Goal: Information Seeking & Learning: Learn about a topic

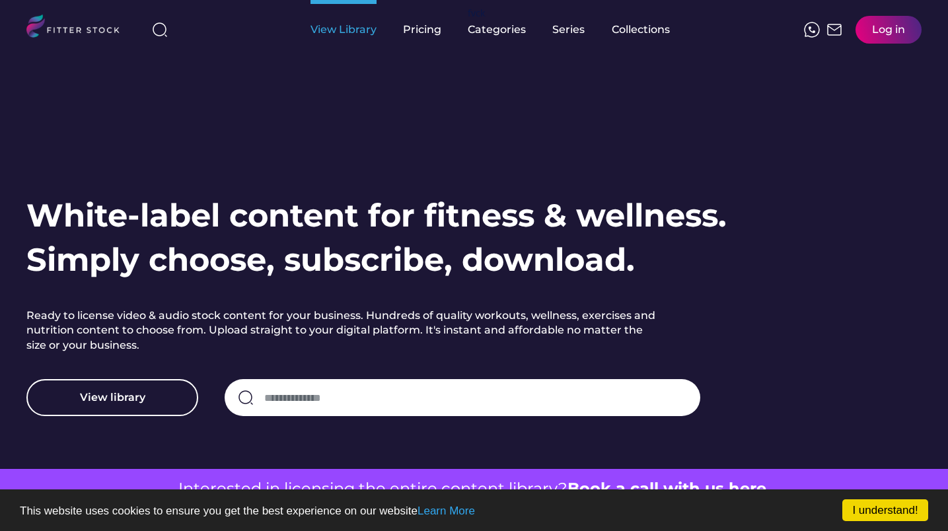
click at [358, 30] on div "View Library" at bounding box center [343, 29] width 66 height 15
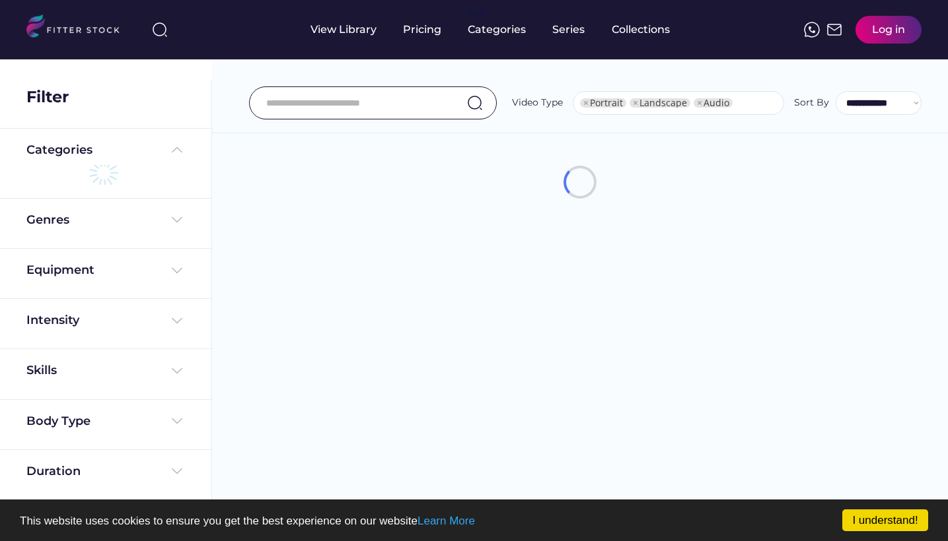
select select "**********"
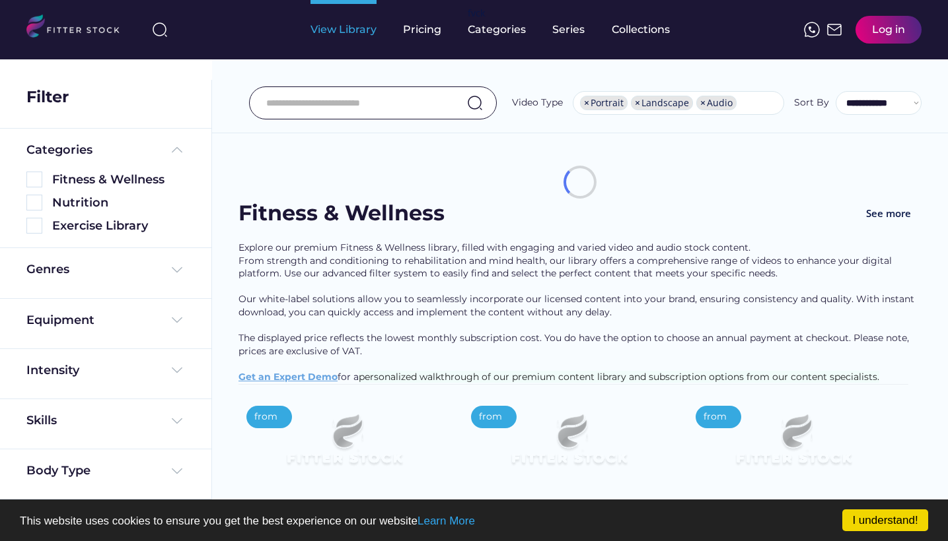
scroll to position [18, 0]
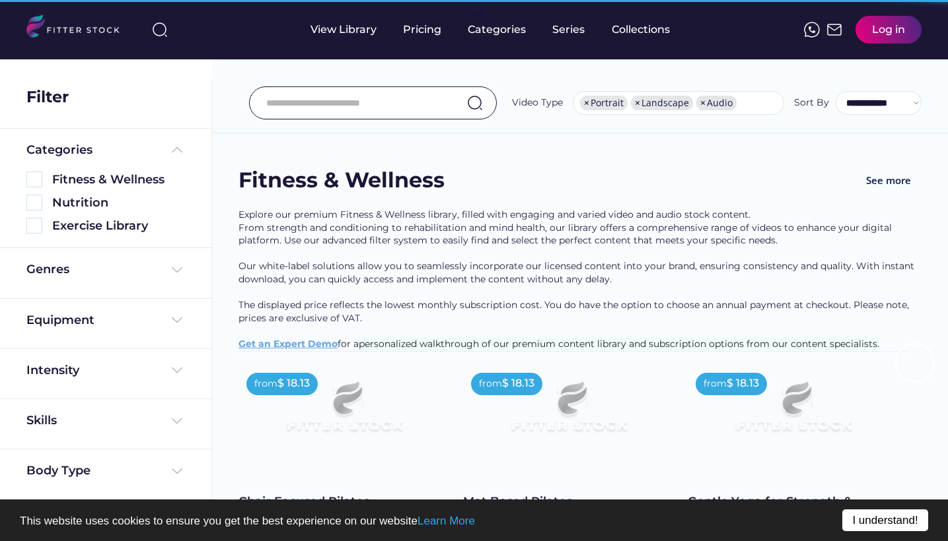
click at [854, 516] on link "I understand!" at bounding box center [885, 521] width 86 height 22
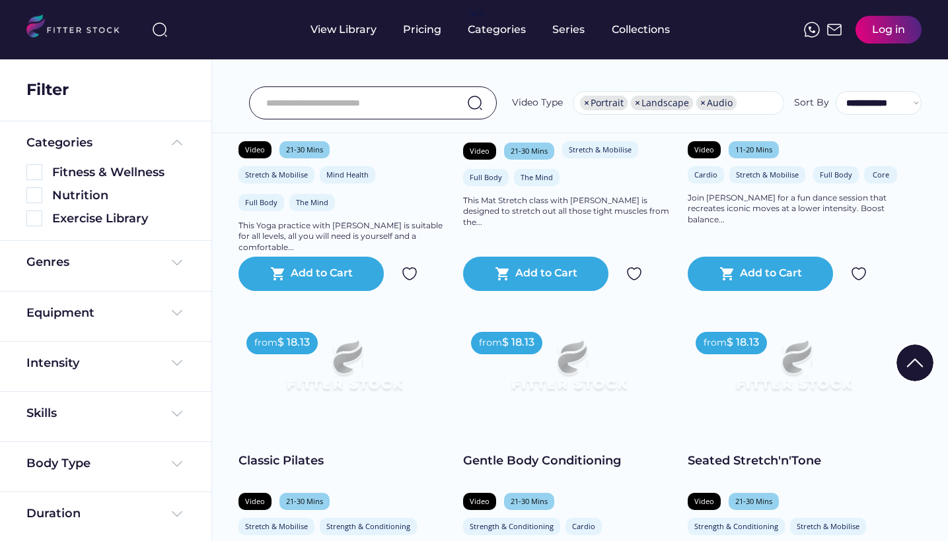
scroll to position [1490, 0]
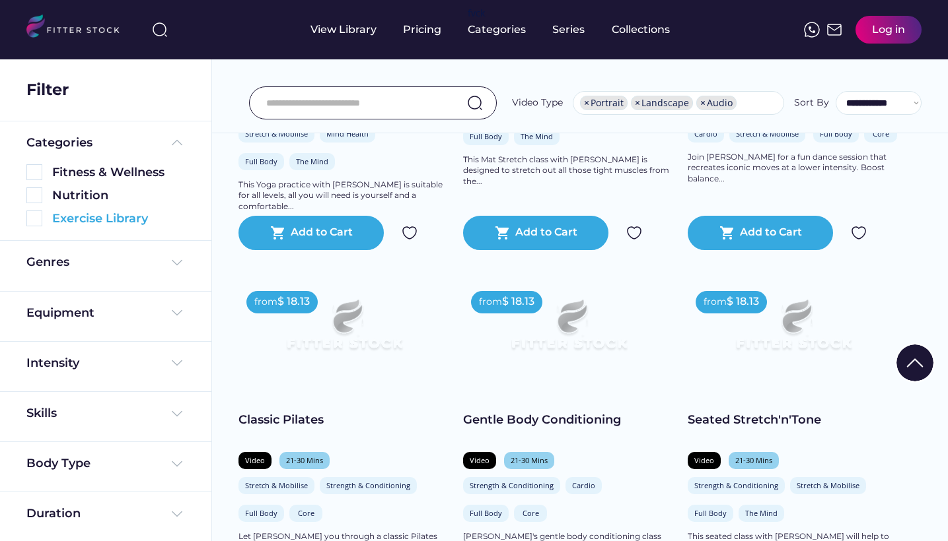
click at [35, 219] on img at bounding box center [34, 219] width 16 height 16
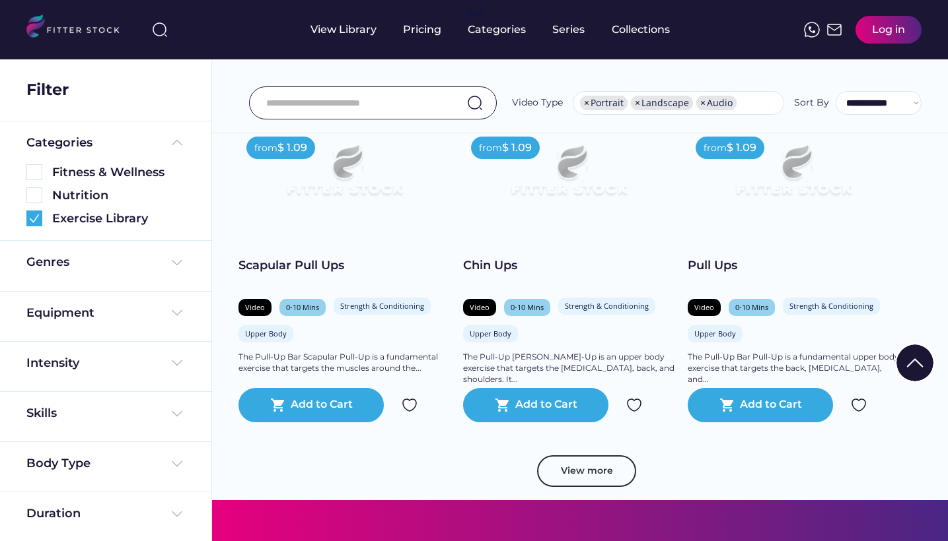
scroll to position [2361, 0]
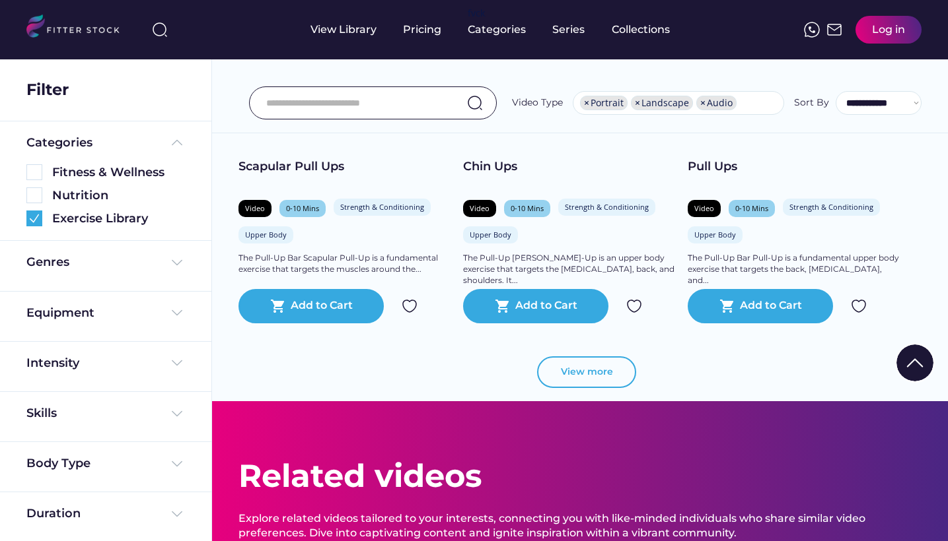
click at [594, 366] on button "View more" at bounding box center [586, 373] width 99 height 32
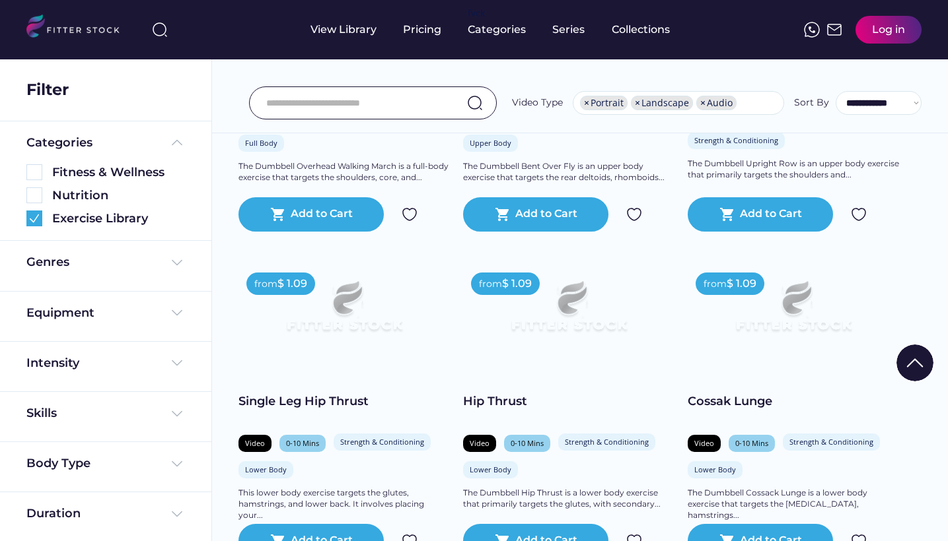
scroll to position [4293, 0]
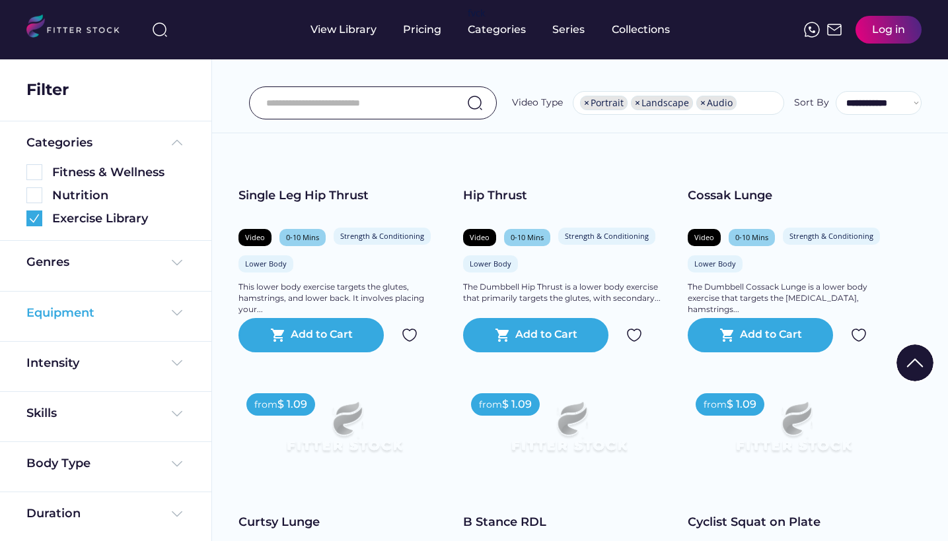
click at [179, 311] on img at bounding box center [177, 313] width 16 height 16
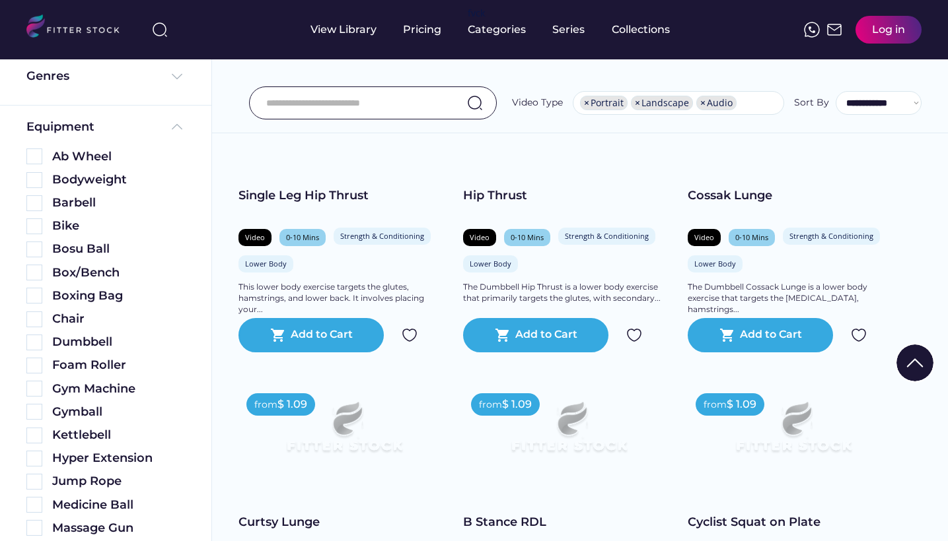
scroll to position [216, 0]
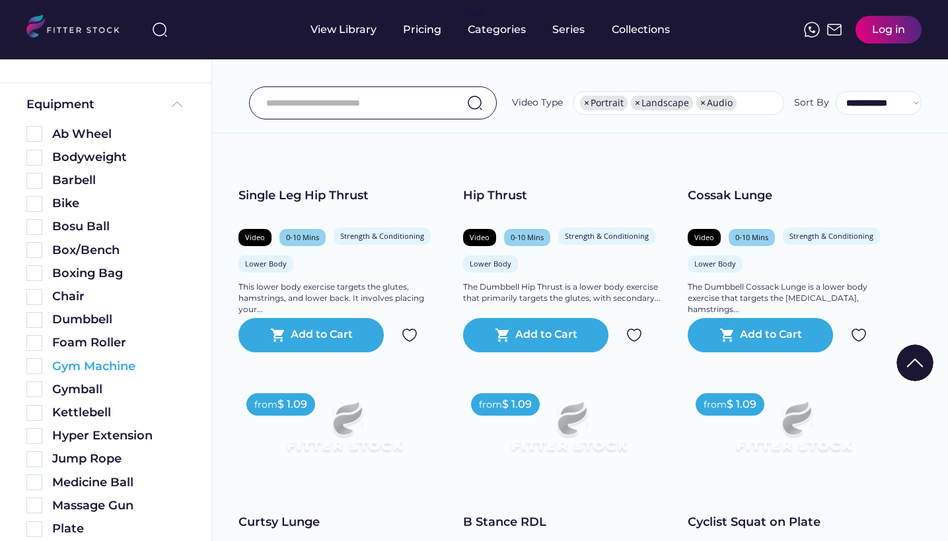
click at [38, 366] on img at bounding box center [34, 367] width 16 height 16
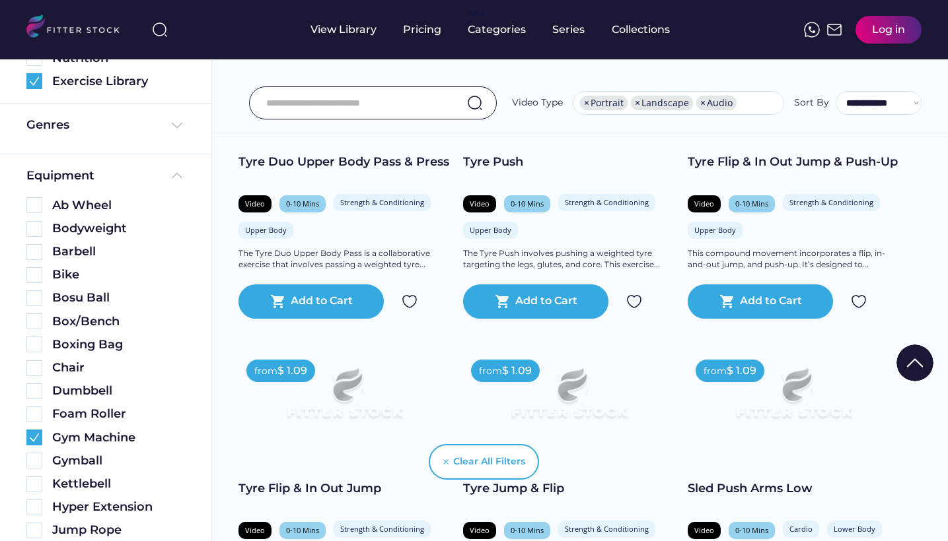
scroll to position [1053, 0]
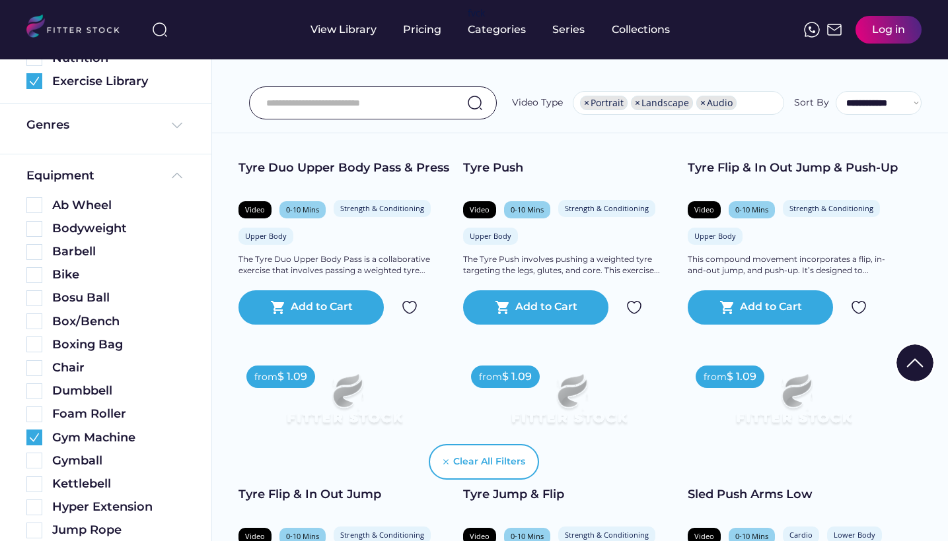
click at [320, 114] on input "input" at bounding box center [356, 103] width 180 height 28
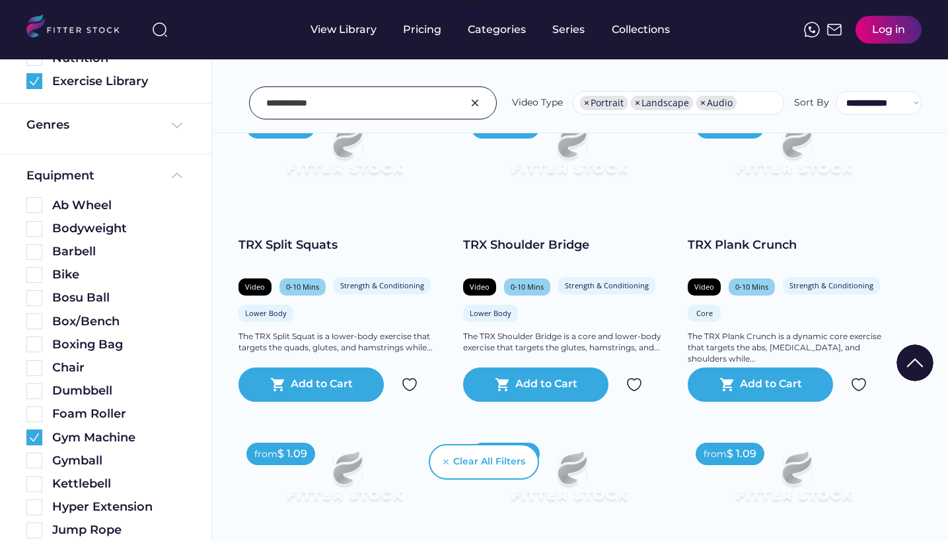
scroll to position [19, 0]
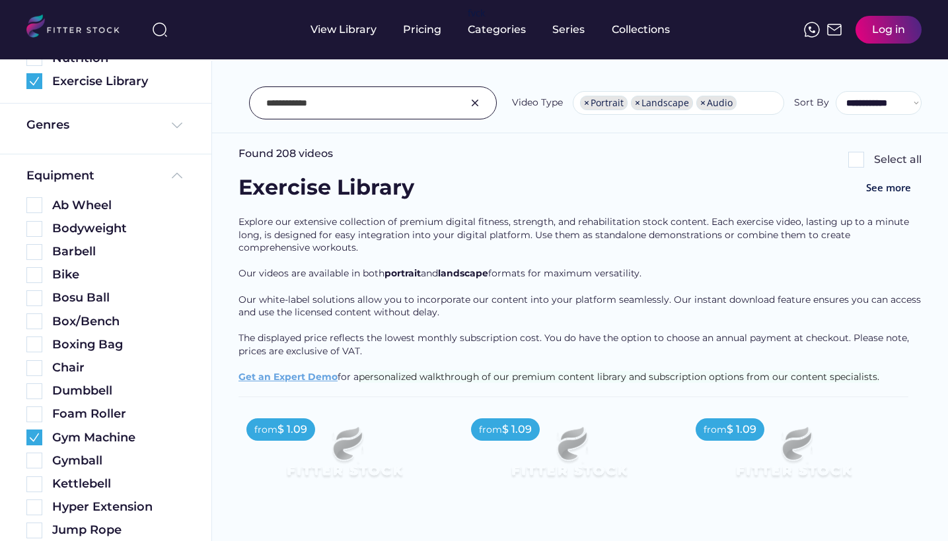
drag, startPoint x: 355, startPoint y: 106, endPoint x: 287, endPoint y: 70, distance: 77.1
click at [287, 70] on div "**********" at bounding box center [580, 74] width 736 height 120
type input "***"
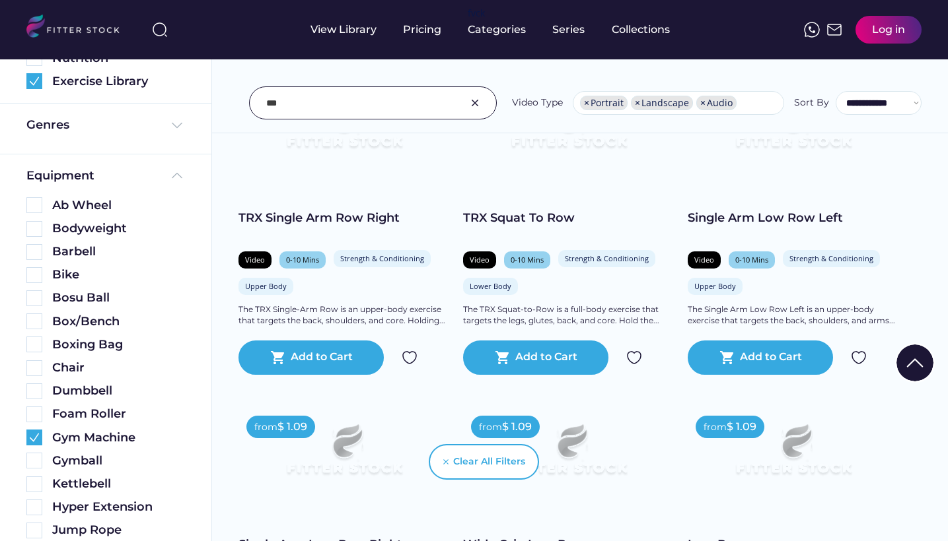
scroll to position [1173, 0]
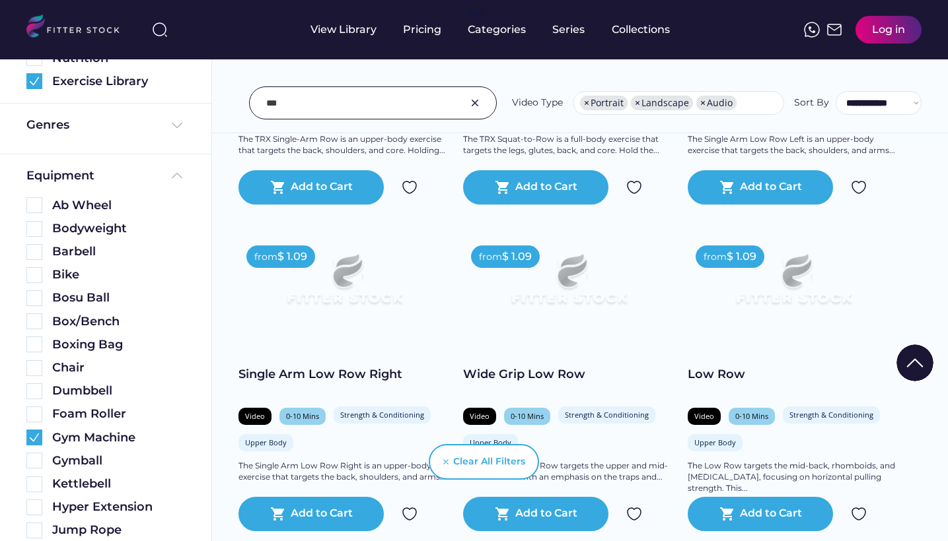
click at [720, 326] on img at bounding box center [793, 285] width 169 height 95
